Goal: Information Seeking & Learning: Learn about a topic

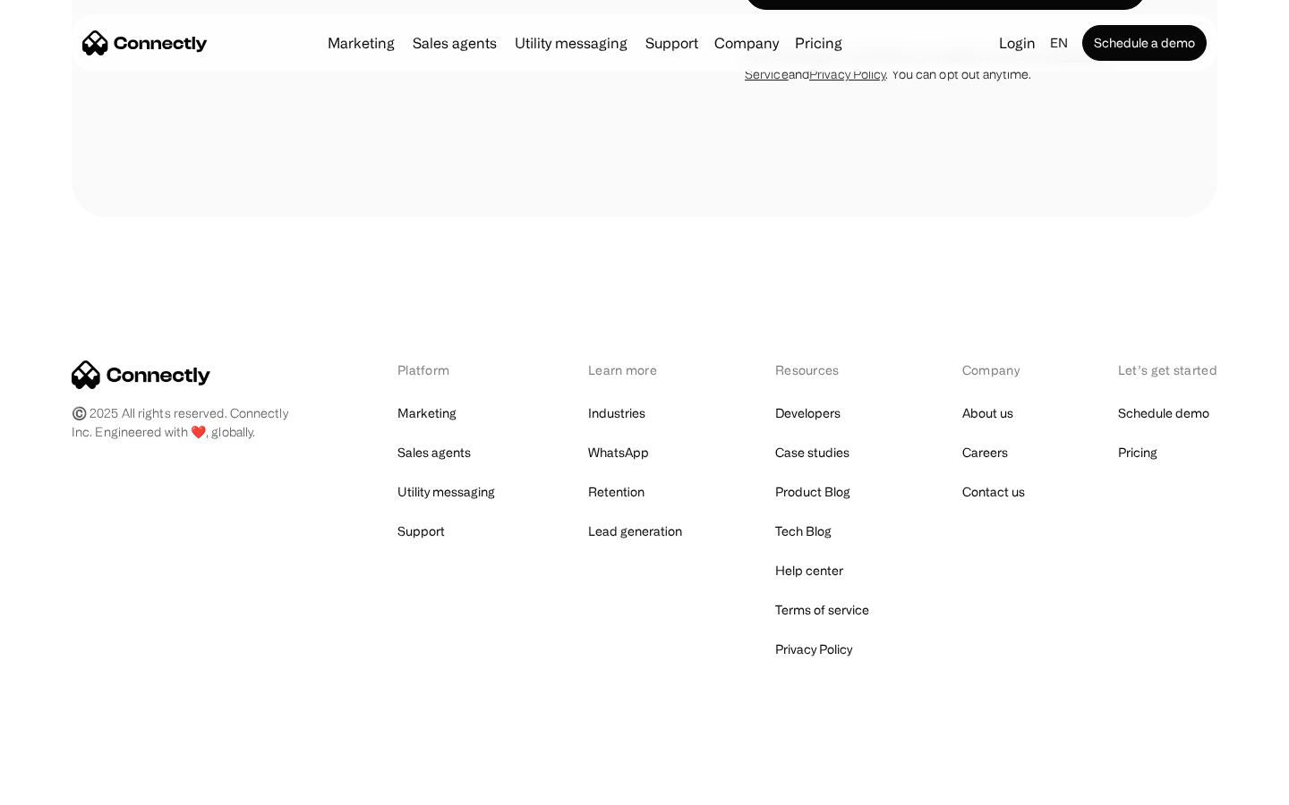
scroll to position [5814, 0]
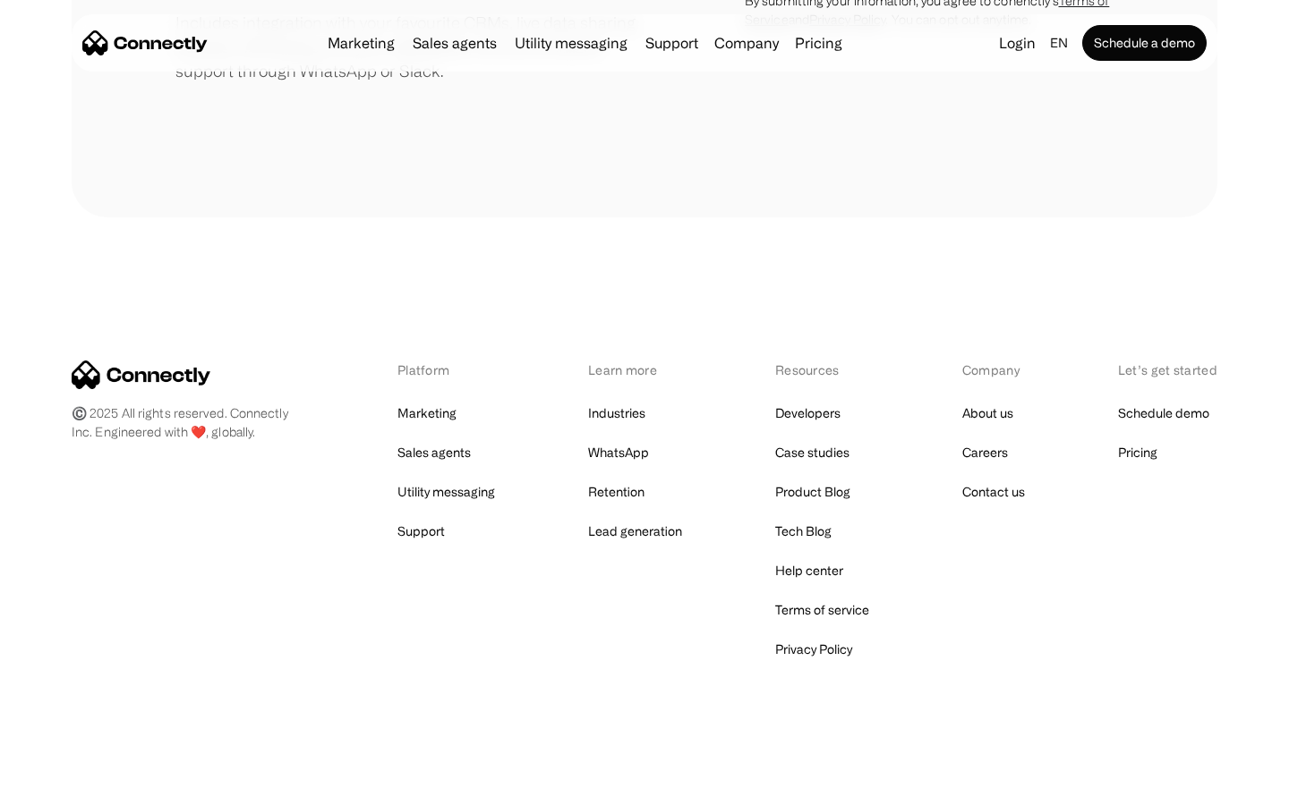
scroll to position [831, 0]
